Goal: Information Seeking & Learning: Understand process/instructions

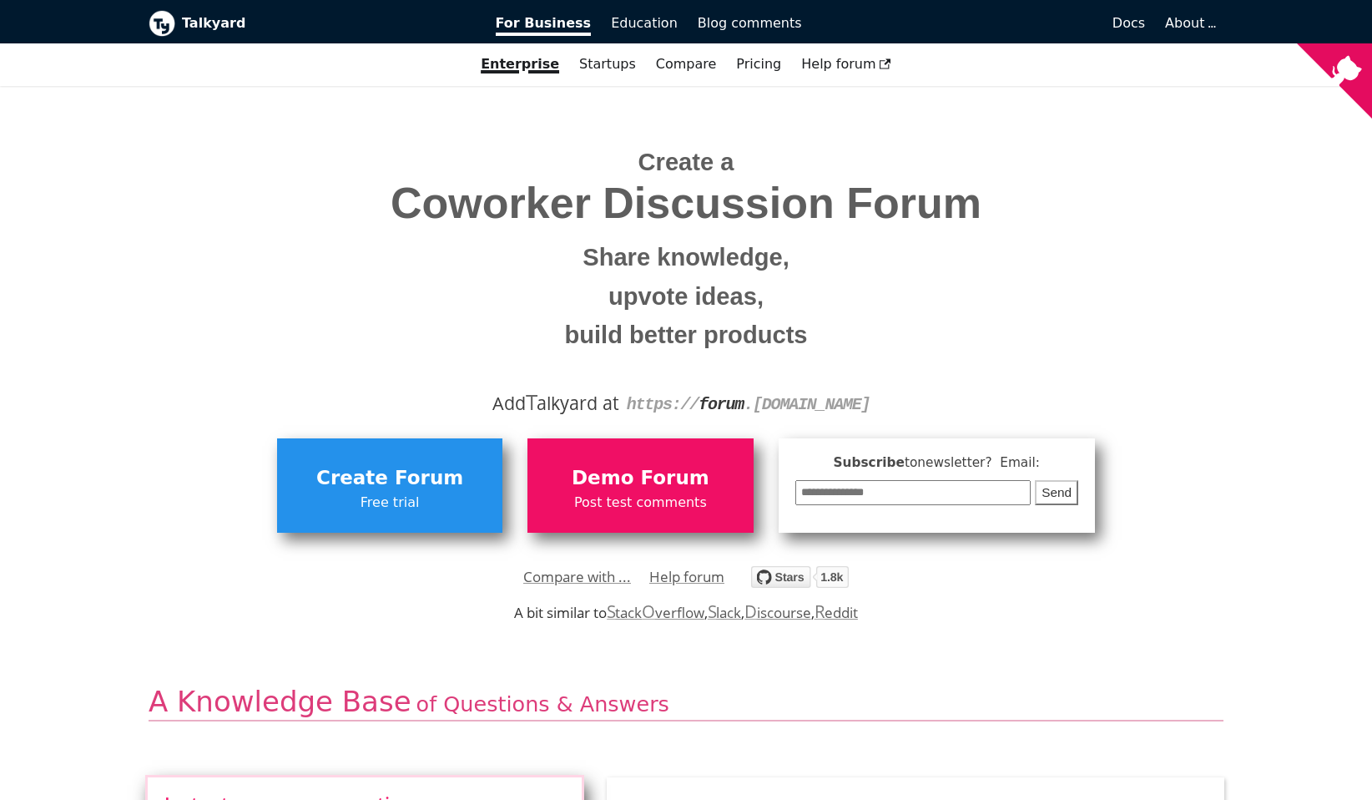
click at [275, 225] on span "Coworker Discussion Forum" at bounding box center [686, 203] width 1050 height 48
click at [1133, 24] on span "Docs" at bounding box center [1129, 23] width 33 height 16
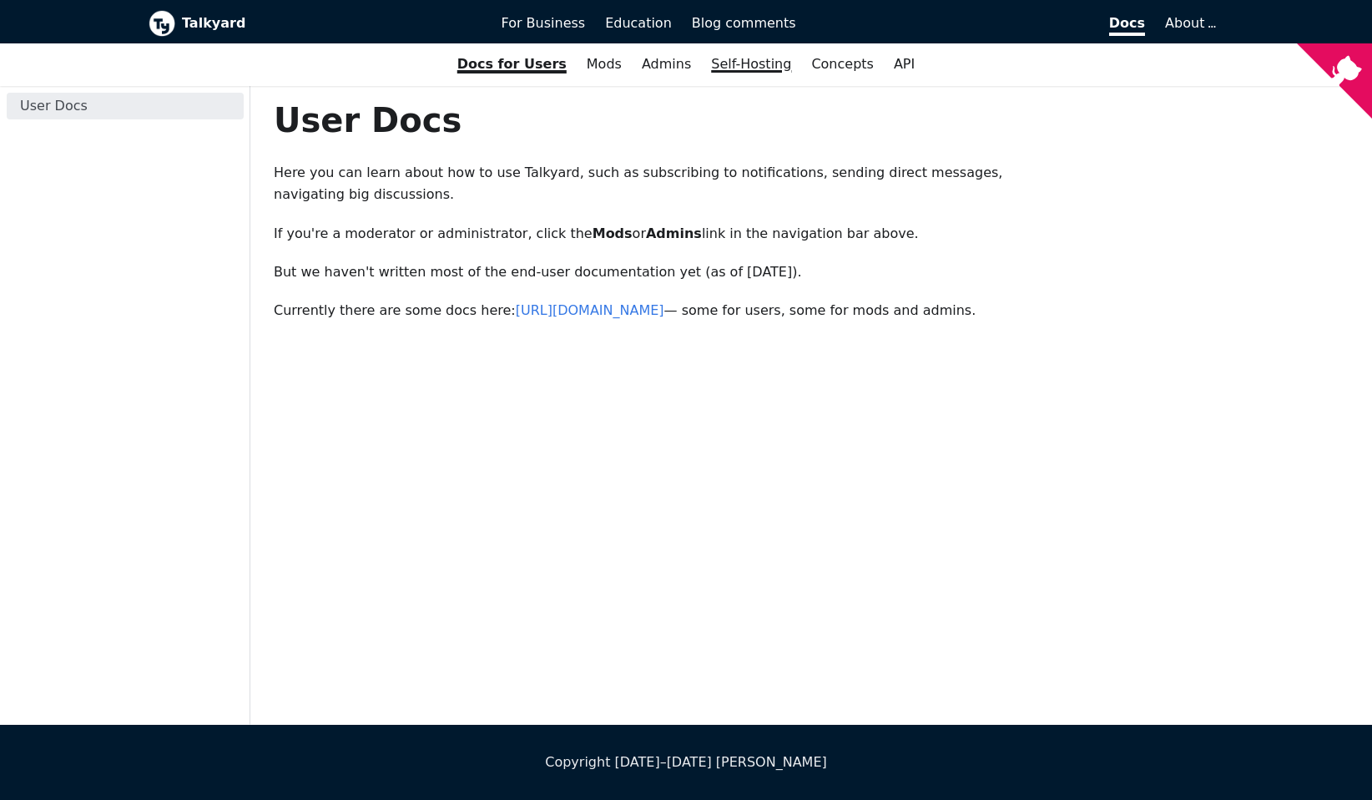
click at [748, 78] on link "Self-Hosting" at bounding box center [751, 64] width 100 height 28
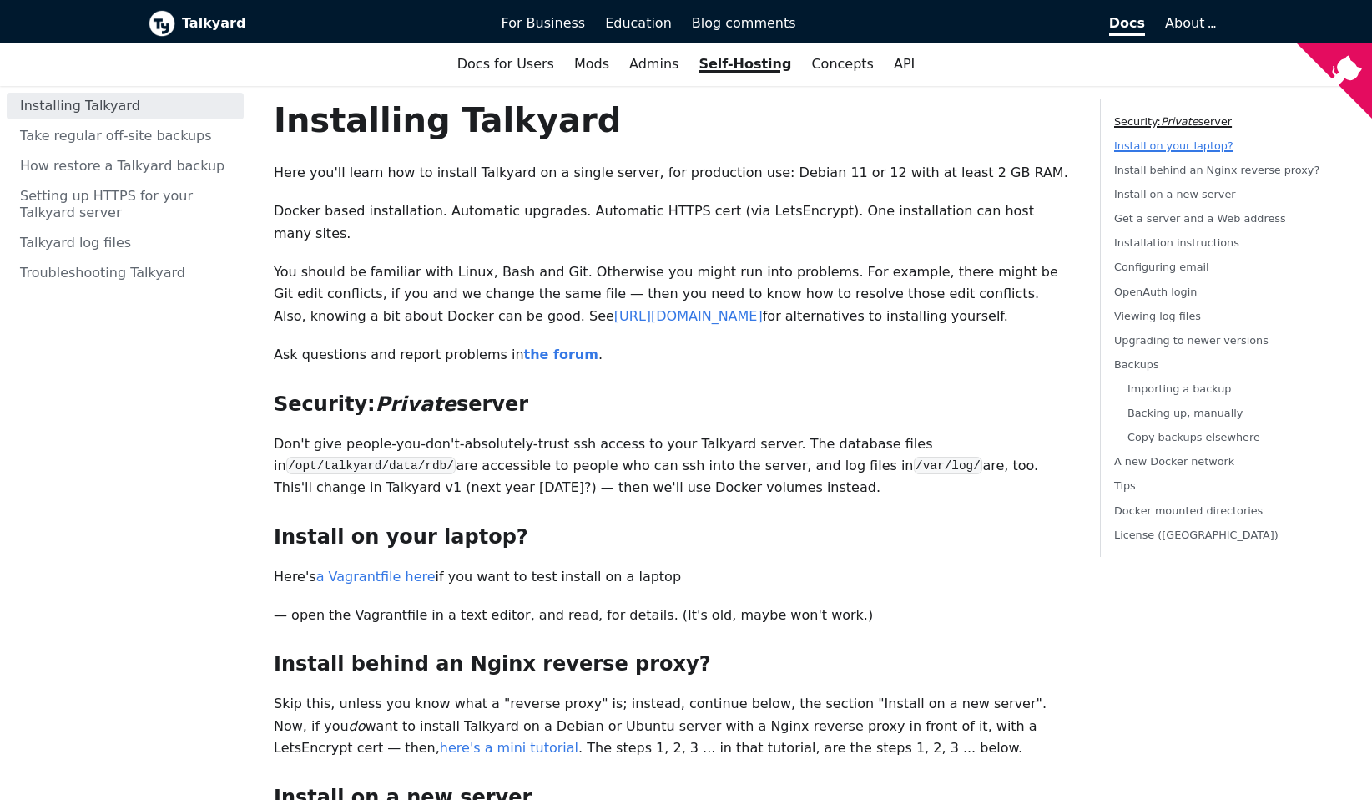
click at [1140, 152] on link "Install on your laptop?" at bounding box center [1173, 145] width 119 height 13
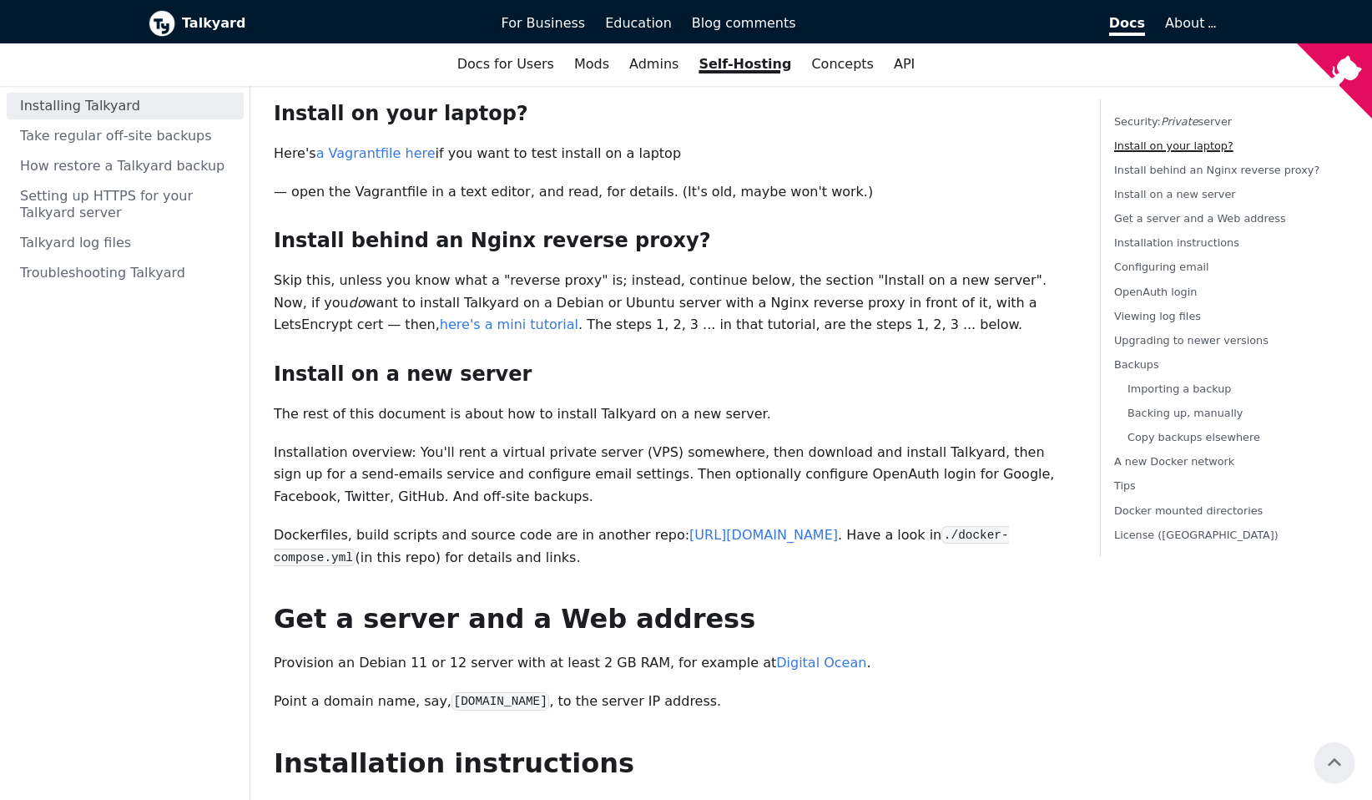
scroll to position [366, 0]
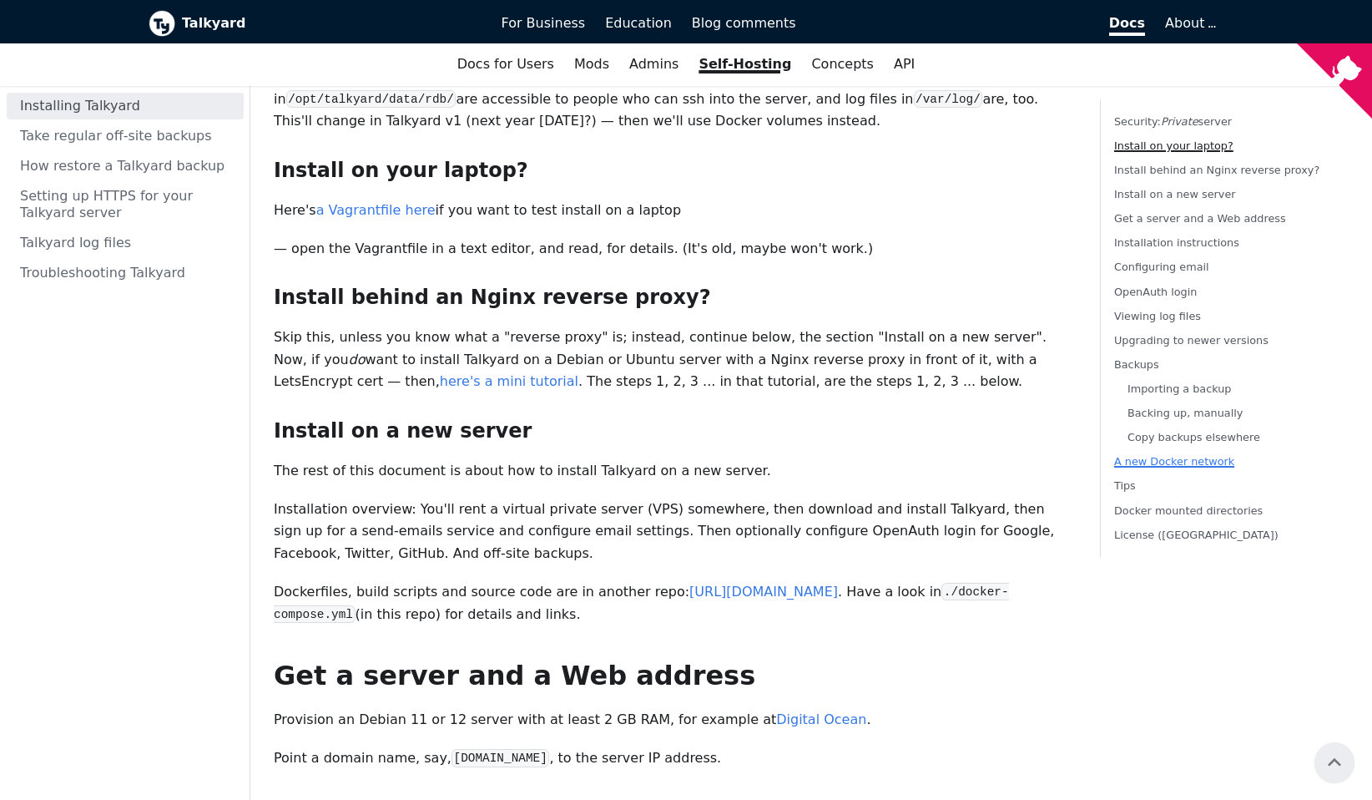
click at [1150, 463] on link "A new Docker network" at bounding box center [1174, 462] width 120 height 13
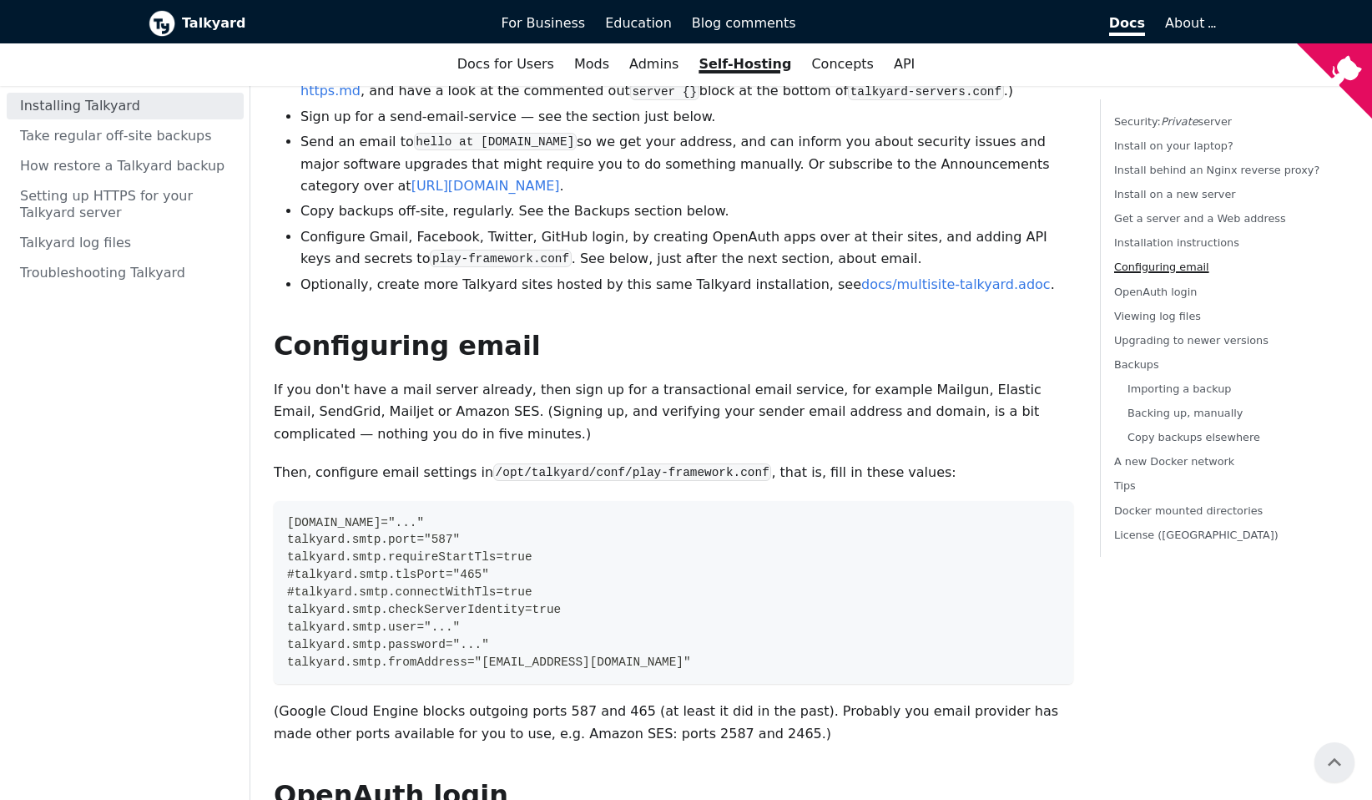
scroll to position [3504, 0]
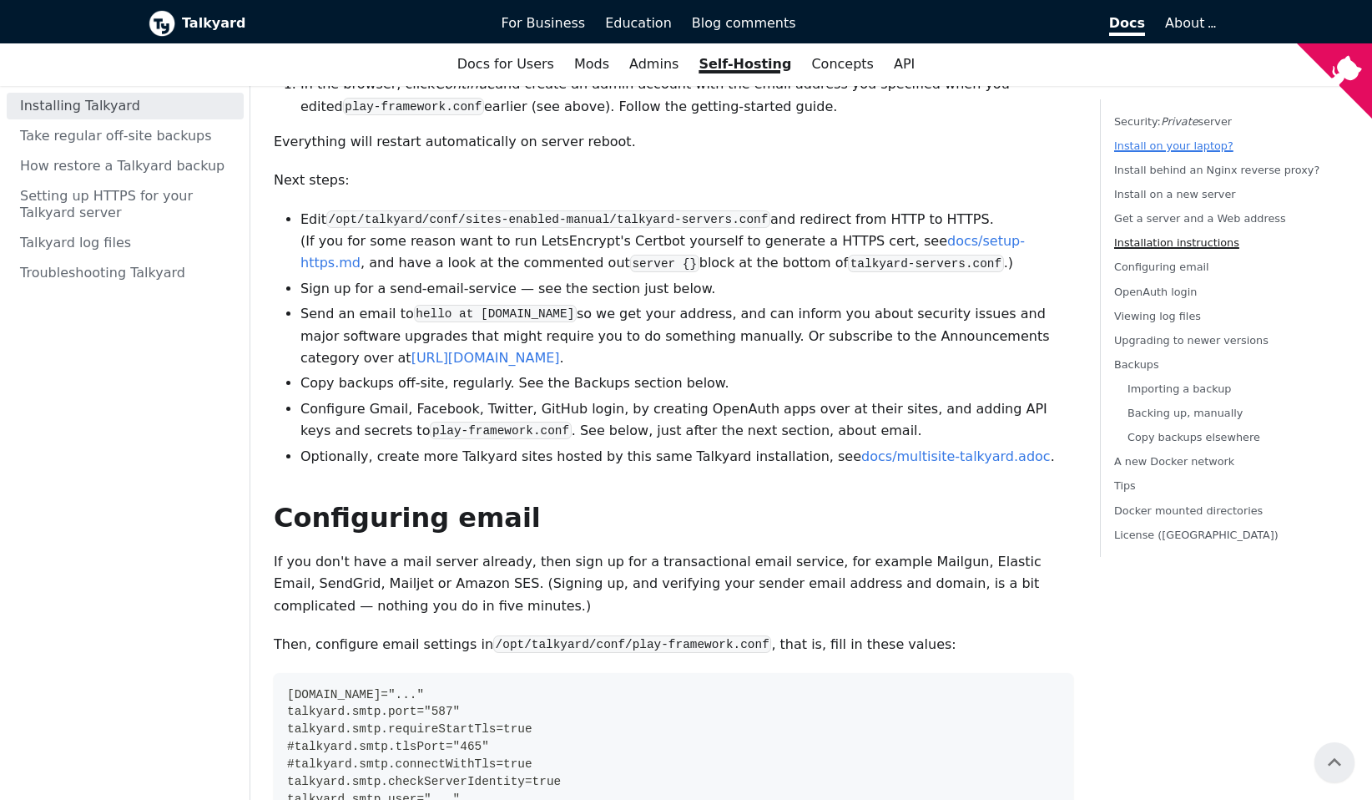
click at [1154, 144] on link "Install on your laptop?" at bounding box center [1173, 145] width 119 height 13
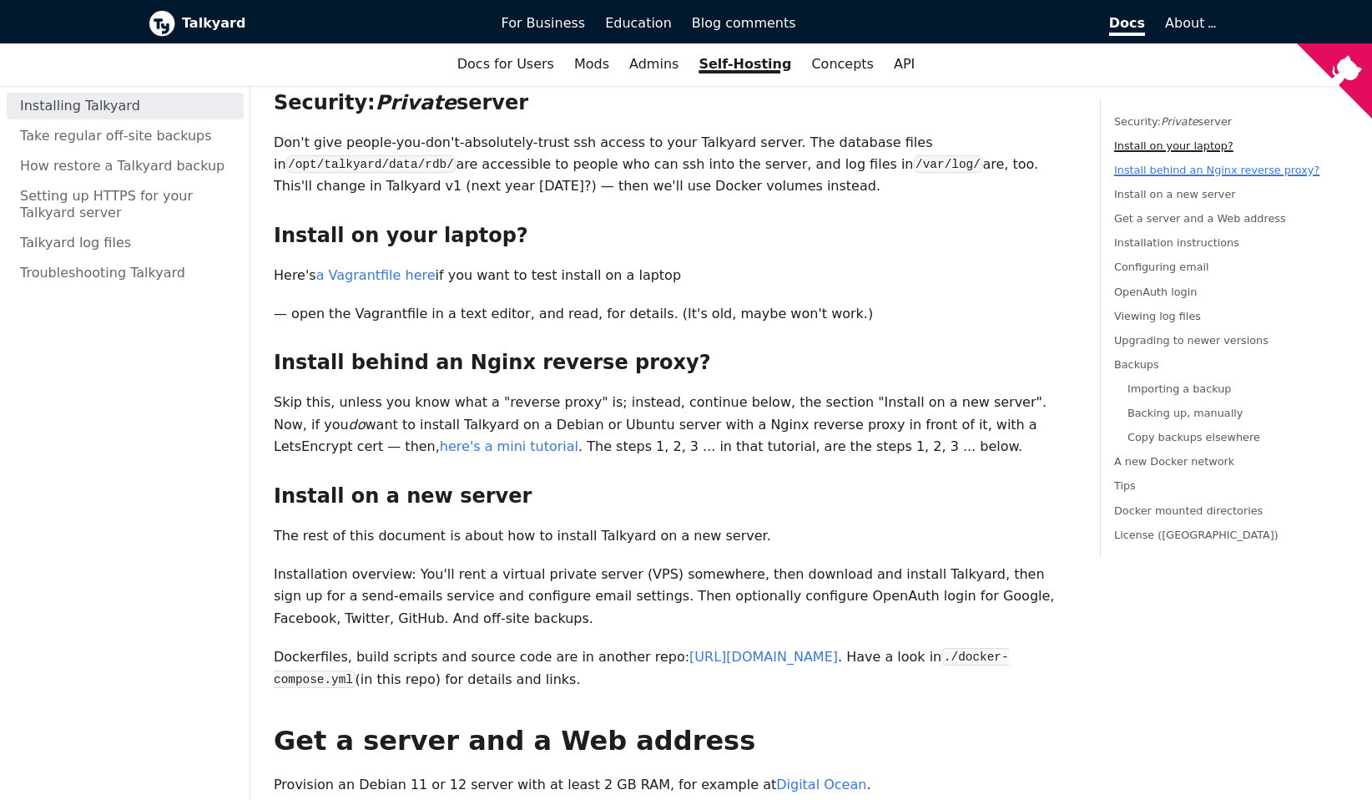
click at [1178, 175] on link "Install behind an Nginx reverse proxy?" at bounding box center [1216, 170] width 205 height 13
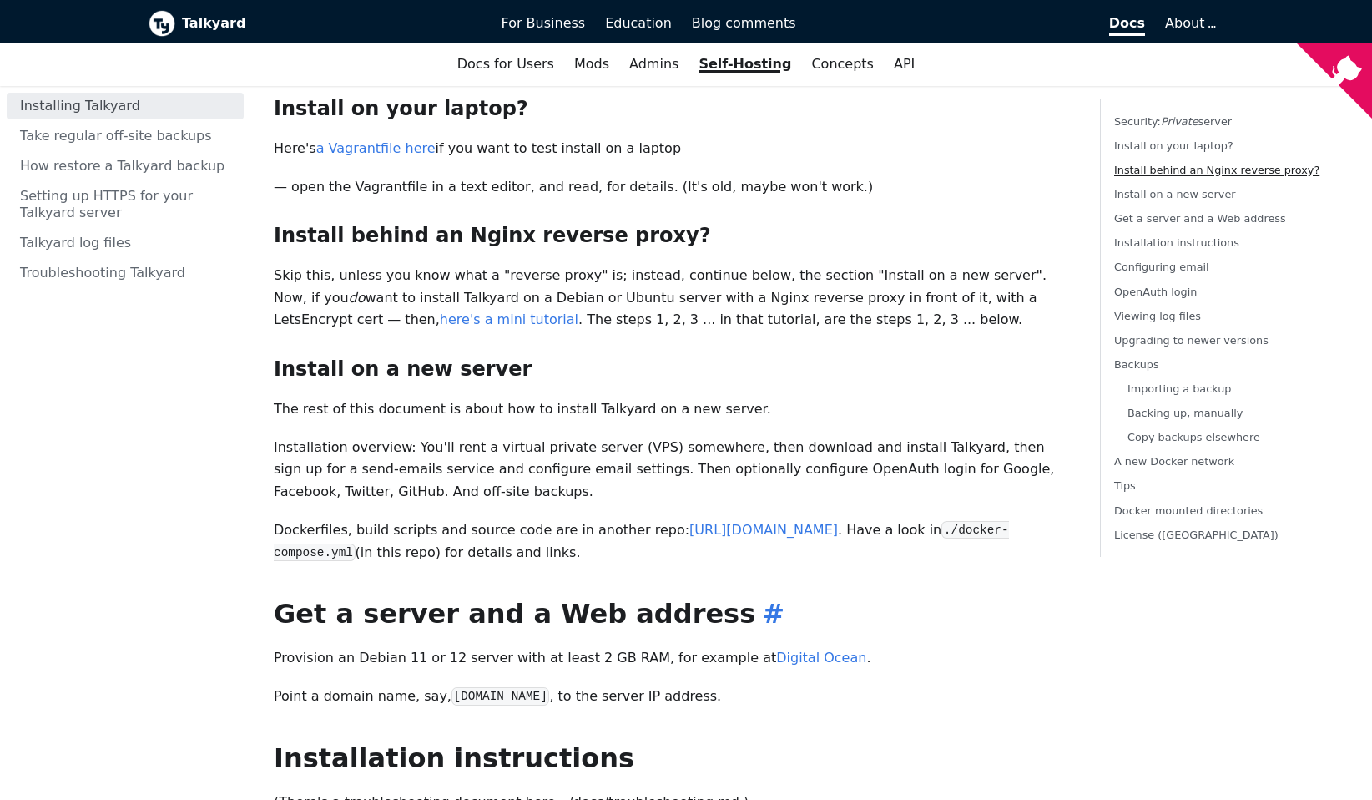
click at [824, 597] on h2 "Get a server and a Web address ​" at bounding box center [674, 613] width 800 height 33
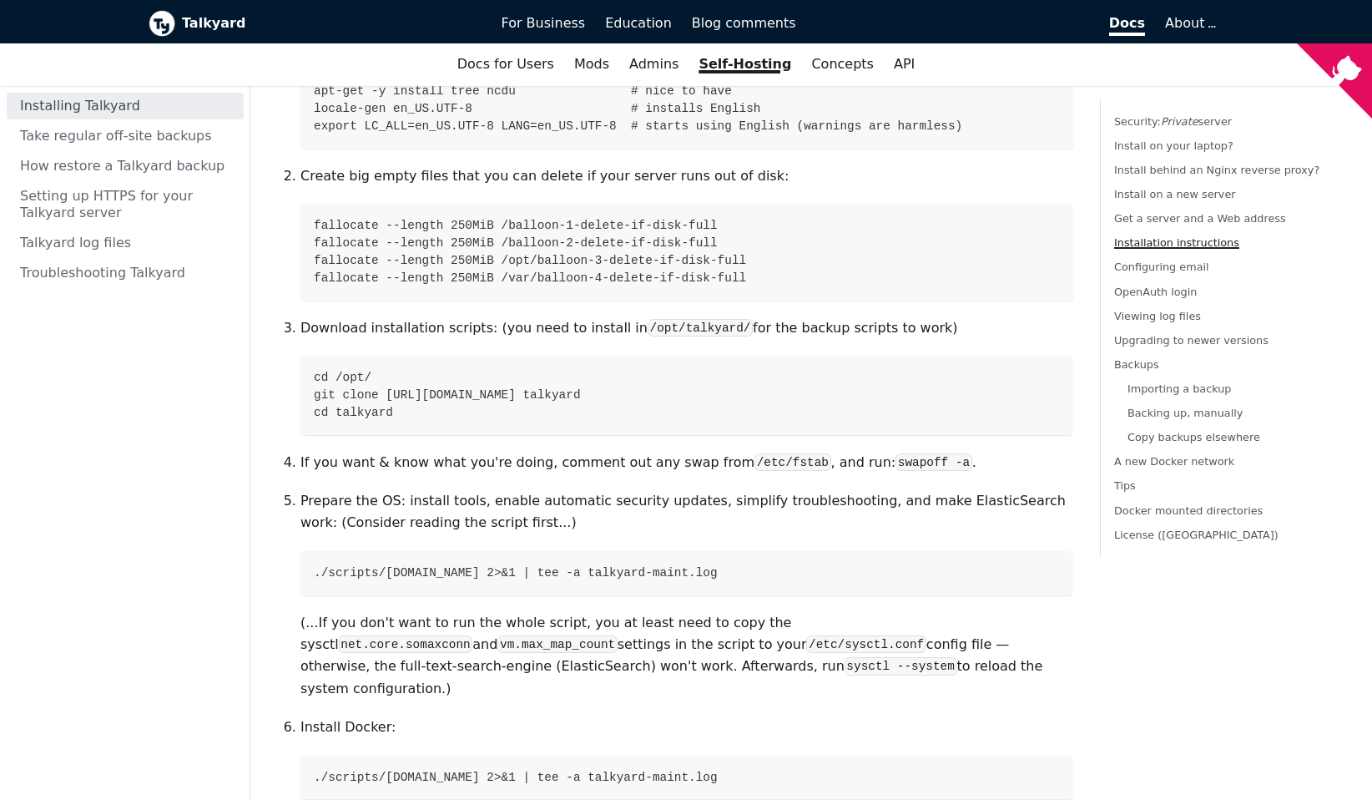
scroll to position [1300, 0]
